Goal: Navigation & Orientation: Find specific page/section

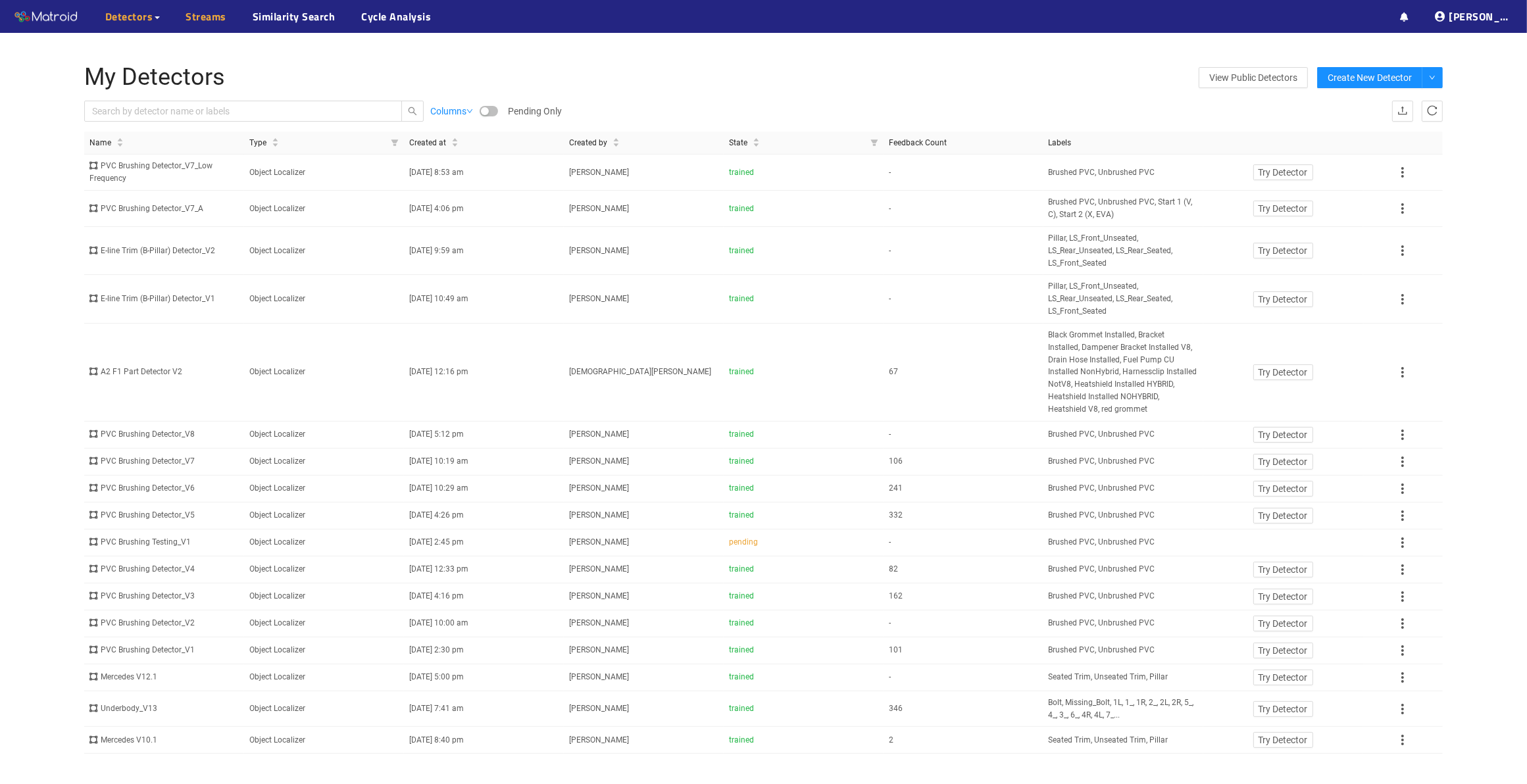
click at [207, 15] on link "Streams" at bounding box center [206, 16] width 41 height 16
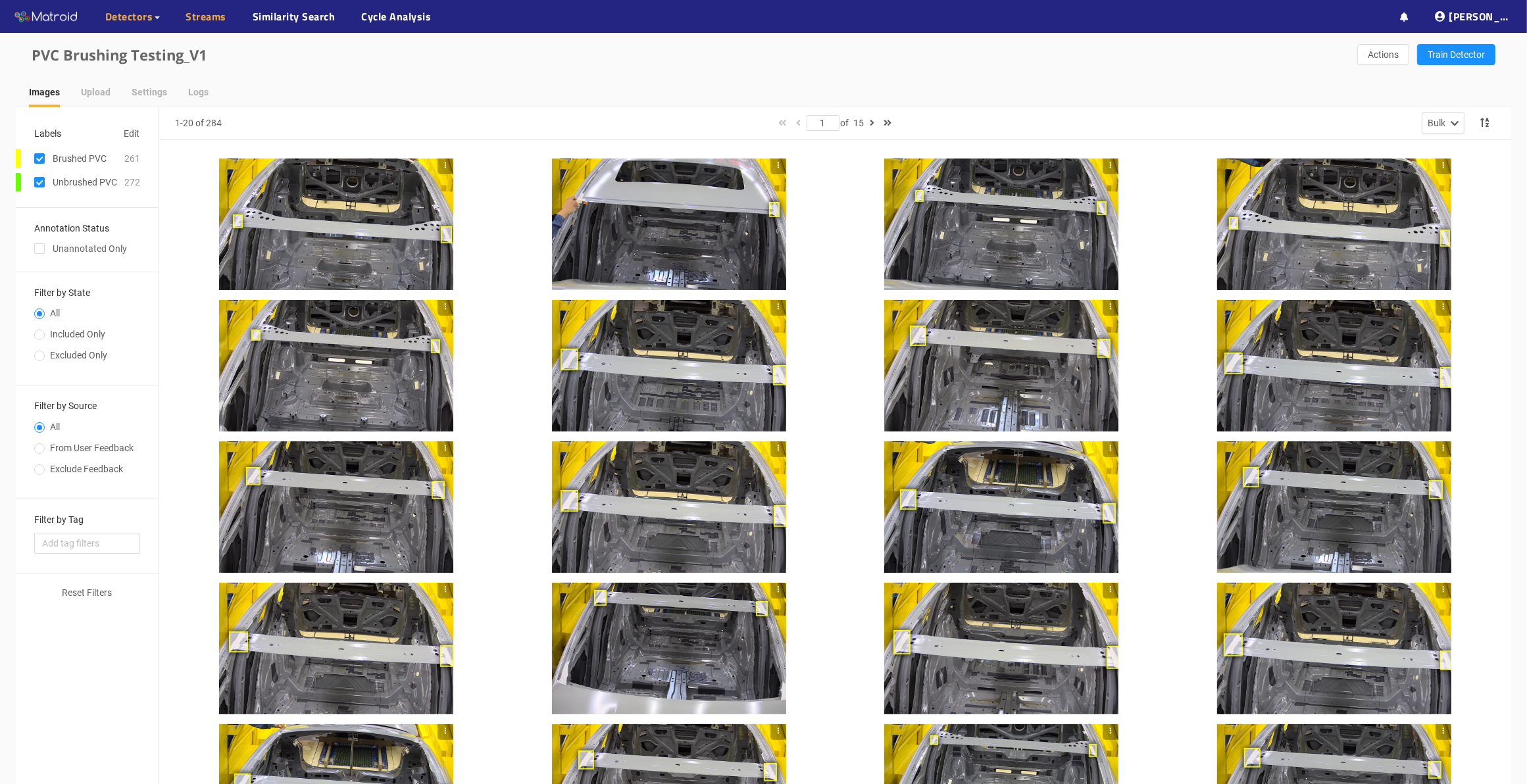
click at [199, 15] on link "Streams" at bounding box center [206, 16] width 41 height 16
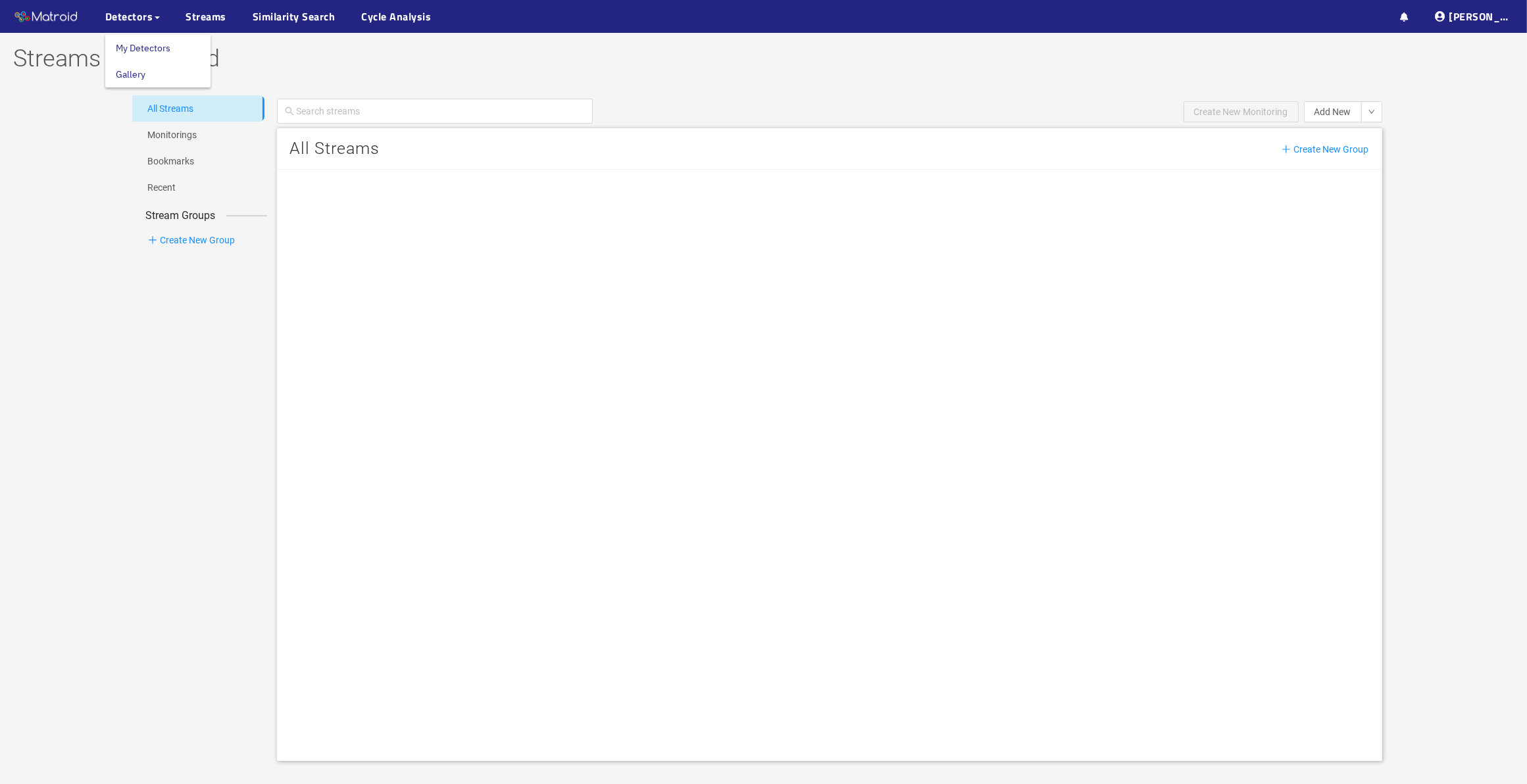
click at [140, 15] on span "Detectors" at bounding box center [129, 16] width 48 height 16
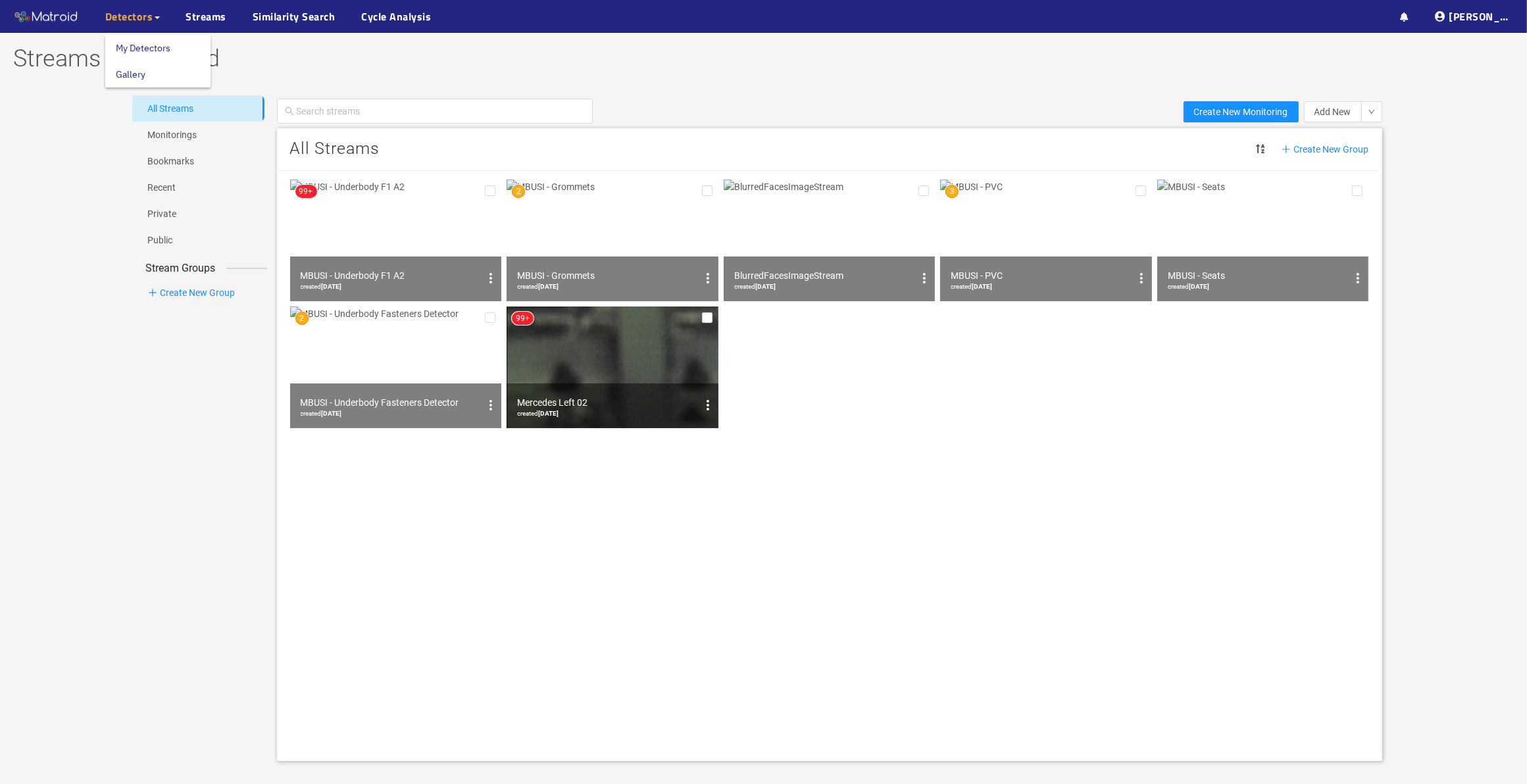
click at [139, 16] on span "Detectors" at bounding box center [129, 16] width 48 height 16
click at [138, 39] on link "My Detectors" at bounding box center [143, 48] width 55 height 26
